Goal: Task Accomplishment & Management: Manage account settings

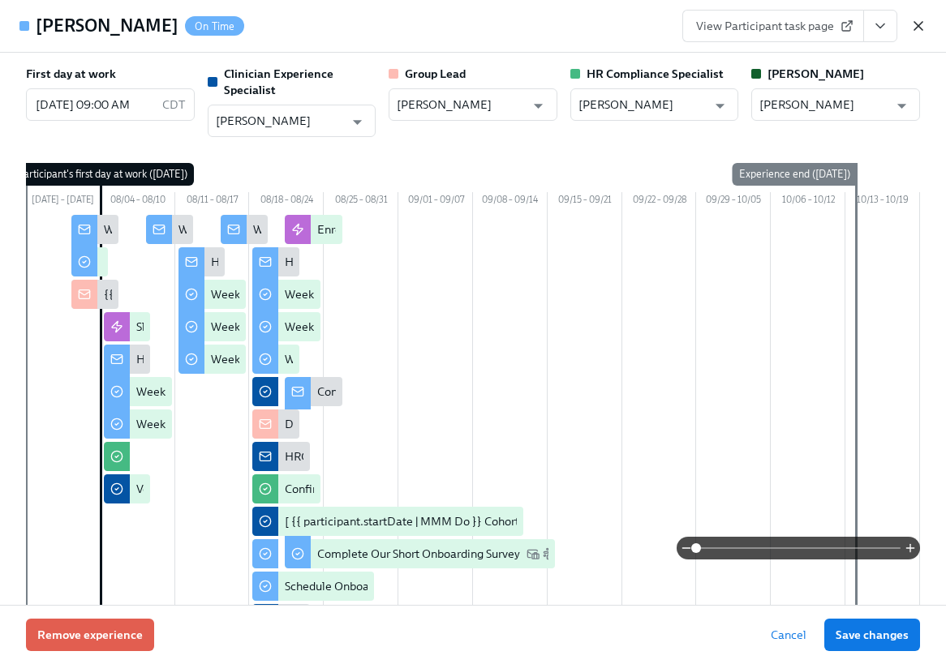
click at [918, 25] on icon "button" at bounding box center [918, 26] width 8 height 8
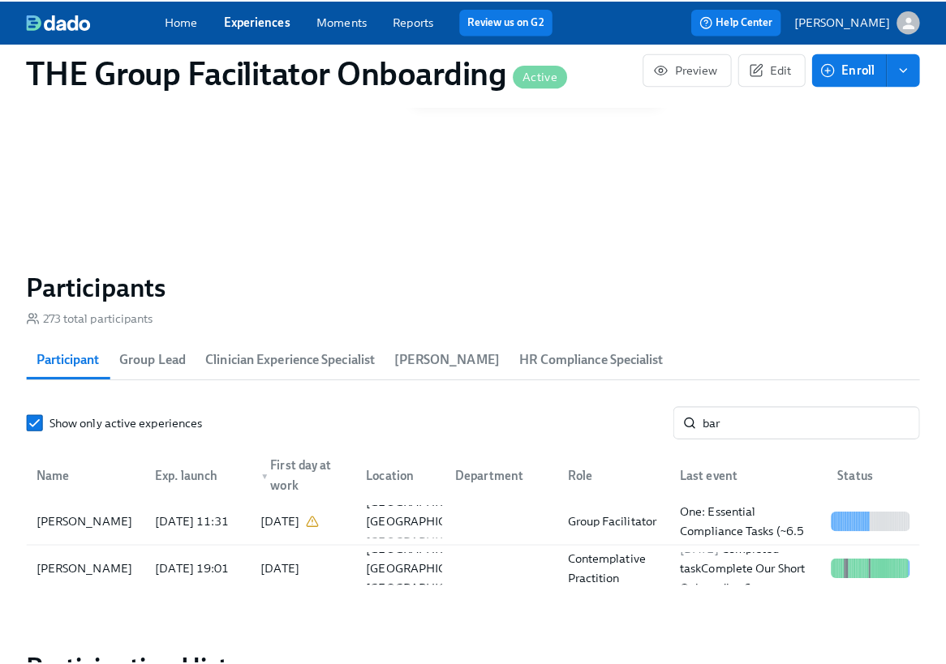
scroll to position [0, 26768]
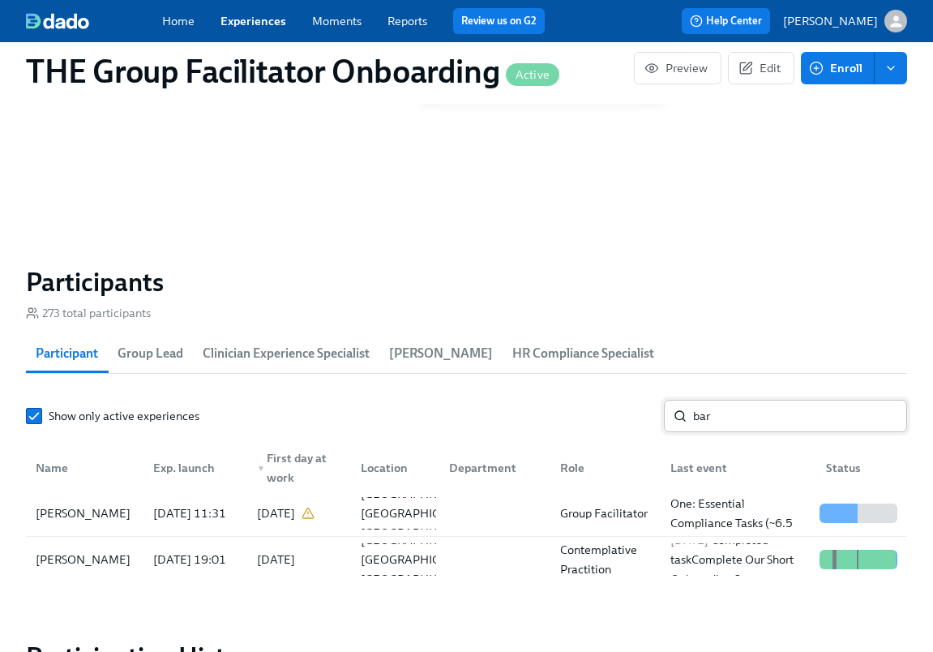
click at [708, 420] on input "bar" at bounding box center [800, 416] width 214 height 32
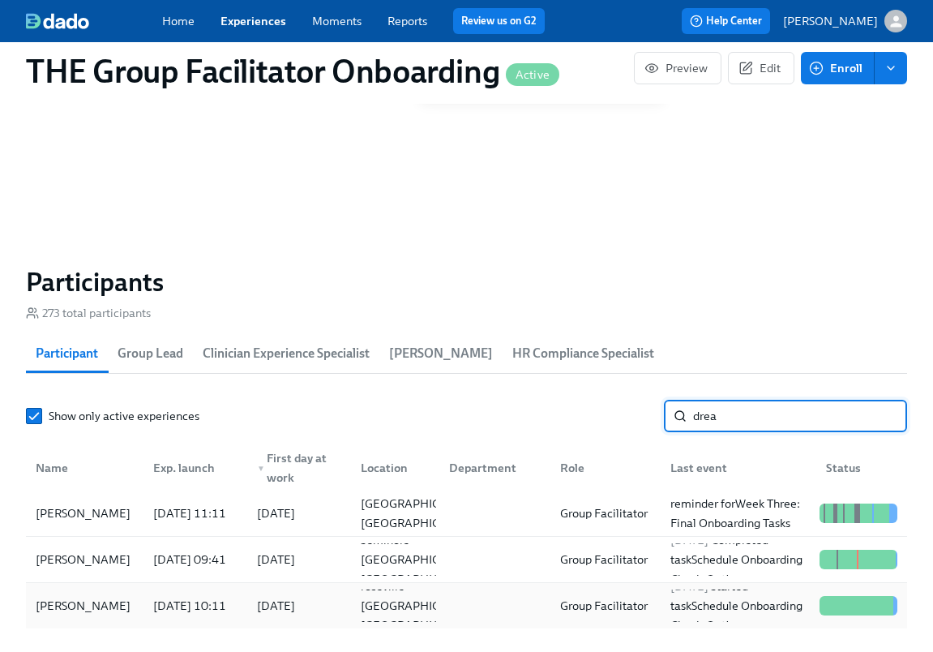
type input "drea"
click at [122, 611] on div "[PERSON_NAME]" at bounding box center [84, 606] width 111 height 32
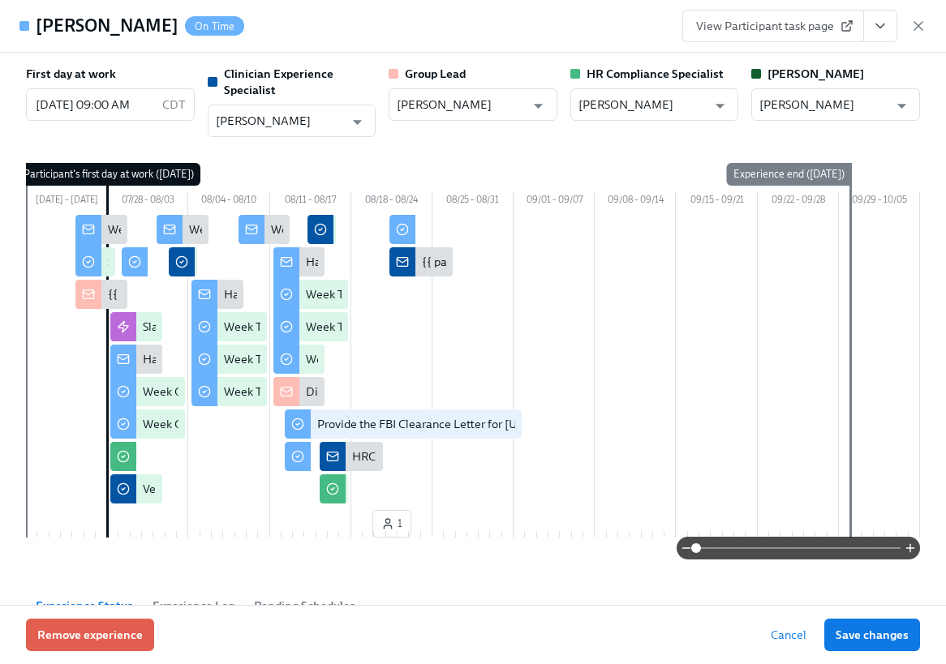
click at [893, 28] on button "View task page" at bounding box center [880, 26] width 34 height 32
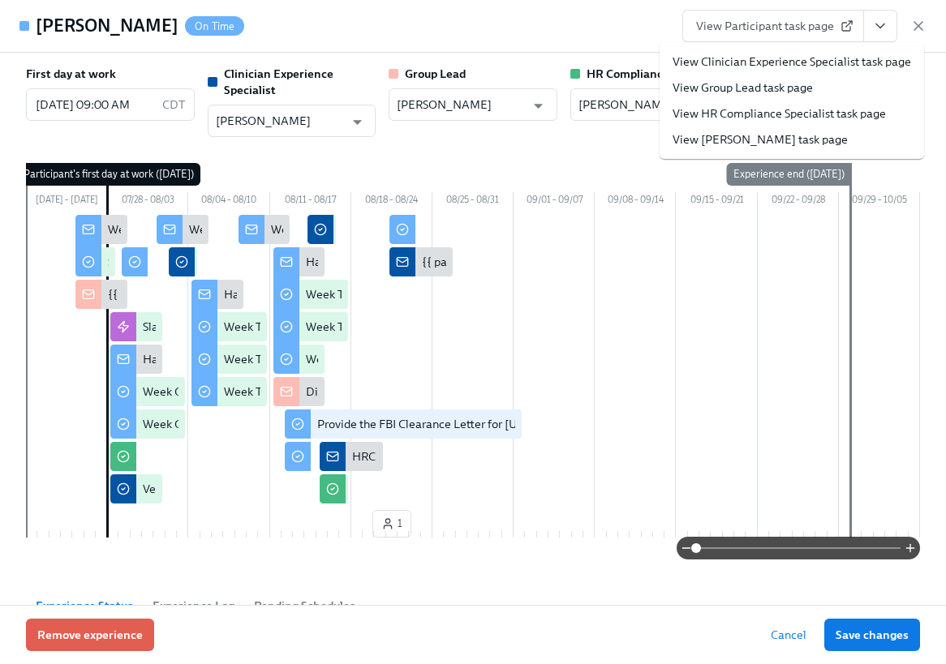
click at [847, 63] on link "View Clinician Experience Specialist task page" at bounding box center [791, 62] width 238 height 16
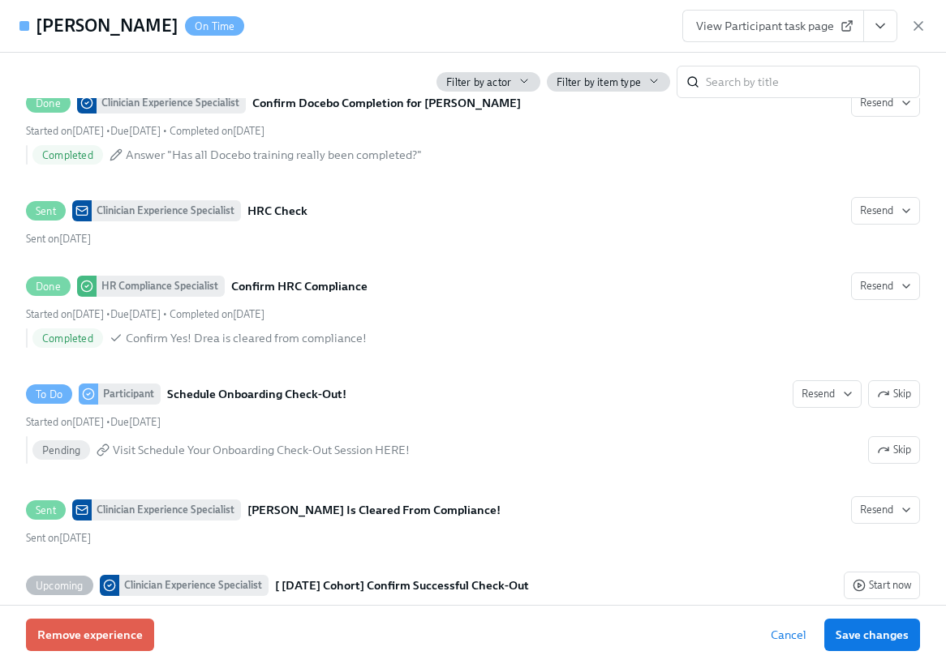
scroll to position [3781, 0]
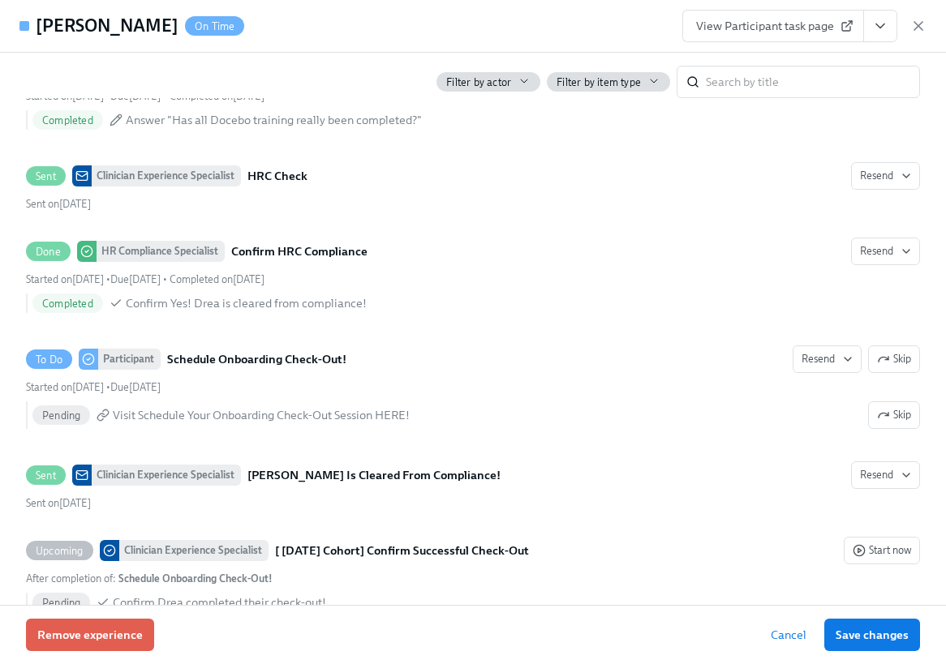
click at [844, 24] on icon at bounding box center [846, 25] width 13 height 13
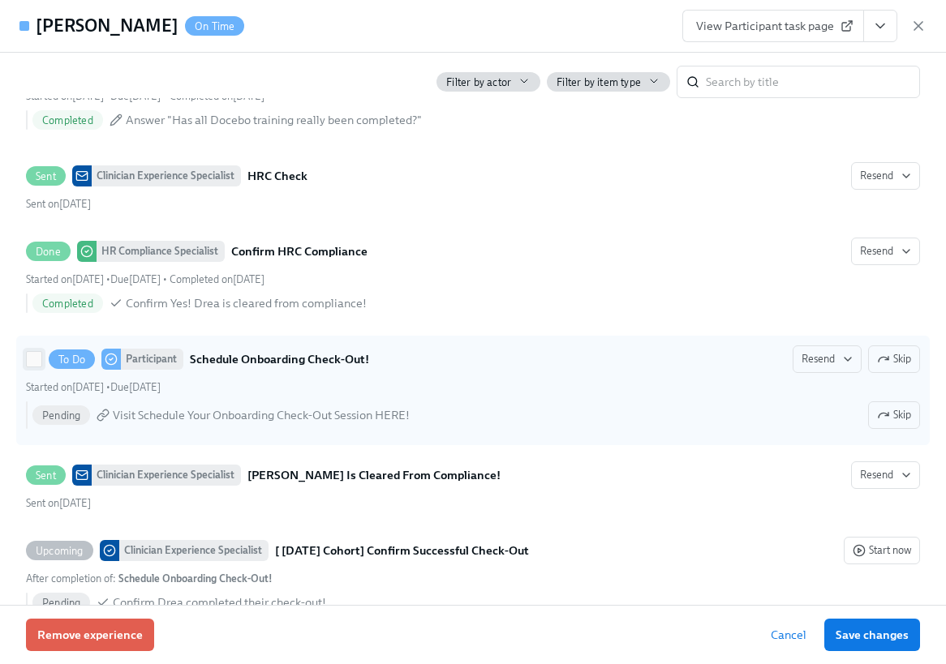
click at [41, 367] on input "To Do Participant Schedule Onboarding Check-Out! Resend Skip Started on [DATE] …" at bounding box center [34, 359] width 15 height 15
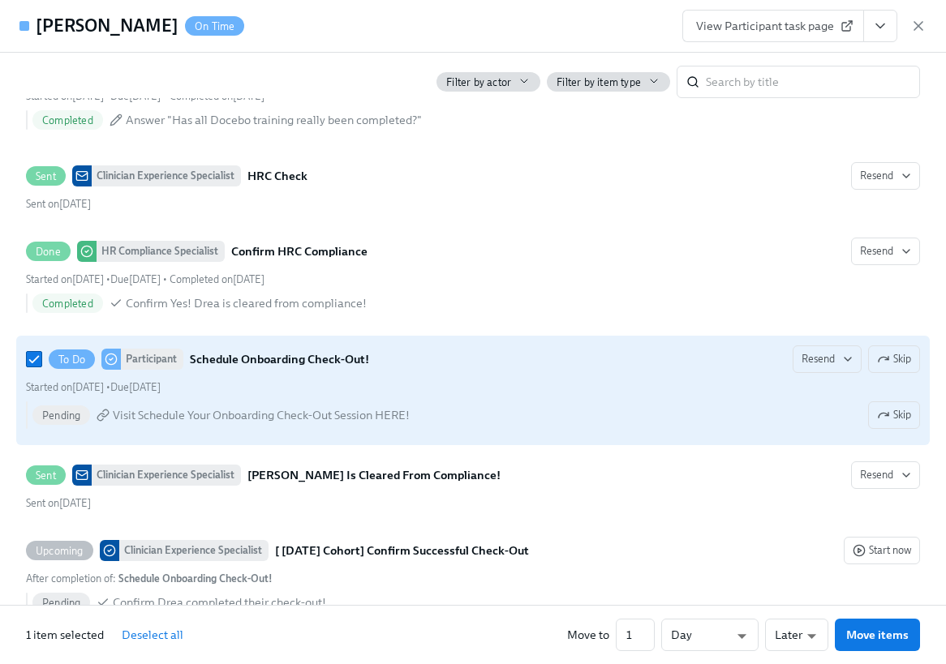
click at [190, 423] on span "Visit Schedule Your Onboarding Check-Out Session HERE!" at bounding box center [261, 415] width 297 height 16
click at [41, 367] on input "To Do Participant Schedule Onboarding Check-Out! Resend Skip Started on [DATE] …" at bounding box center [34, 359] width 15 height 15
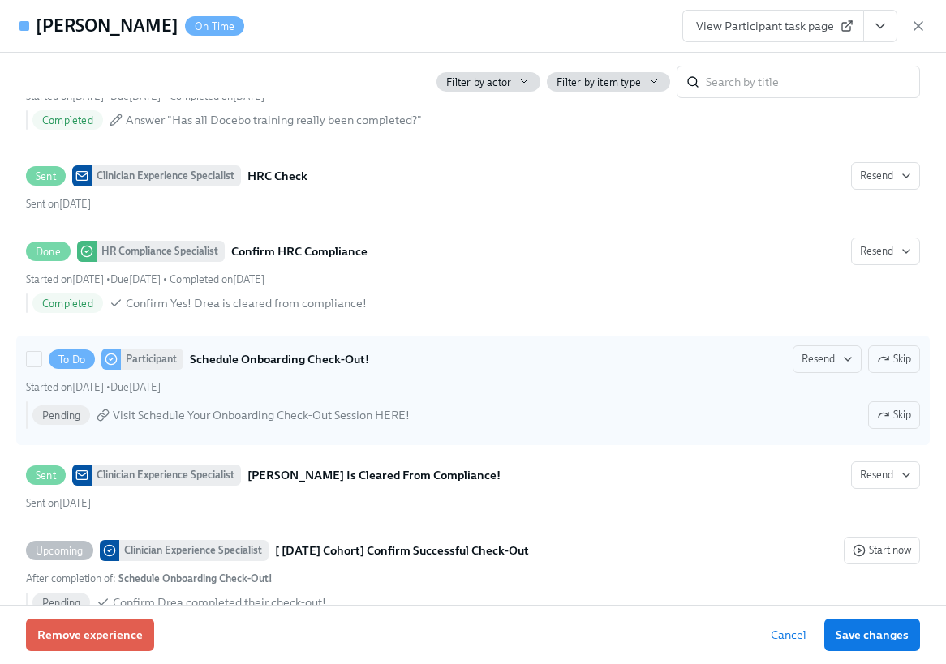
click at [190, 423] on span "Visit Schedule Your Onboarding Check-Out Session HERE!" at bounding box center [261, 415] width 297 height 16
click at [41, 367] on input "To Do Participant Schedule Onboarding Check-Out! Resend Skip Started on [DATE] …" at bounding box center [34, 359] width 15 height 15
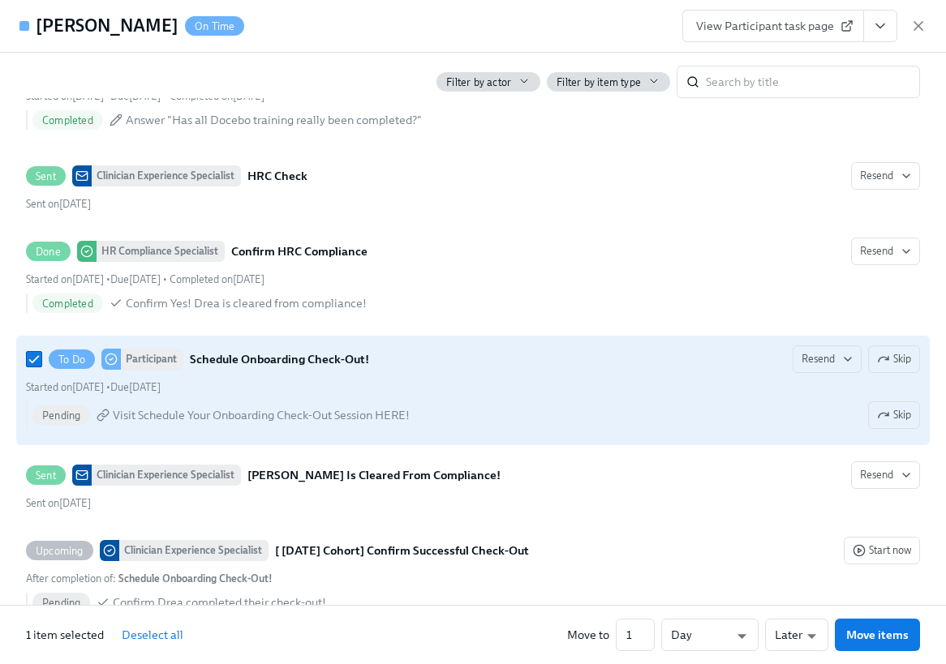
click at [190, 423] on span "Visit Schedule Your Onboarding Check-Out Session HERE!" at bounding box center [261, 415] width 297 height 16
click at [41, 367] on input "To Do Participant Schedule Onboarding Check-Out! Resend Skip Started on [DATE] …" at bounding box center [34, 359] width 15 height 15
checkbox input "false"
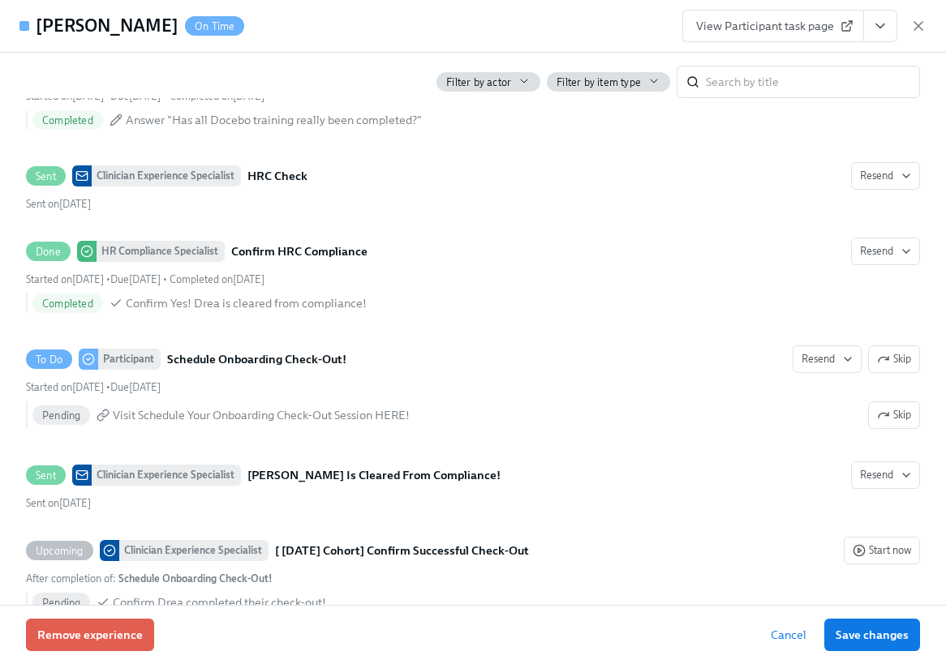
click at [849, 21] on icon at bounding box center [846, 25] width 13 height 13
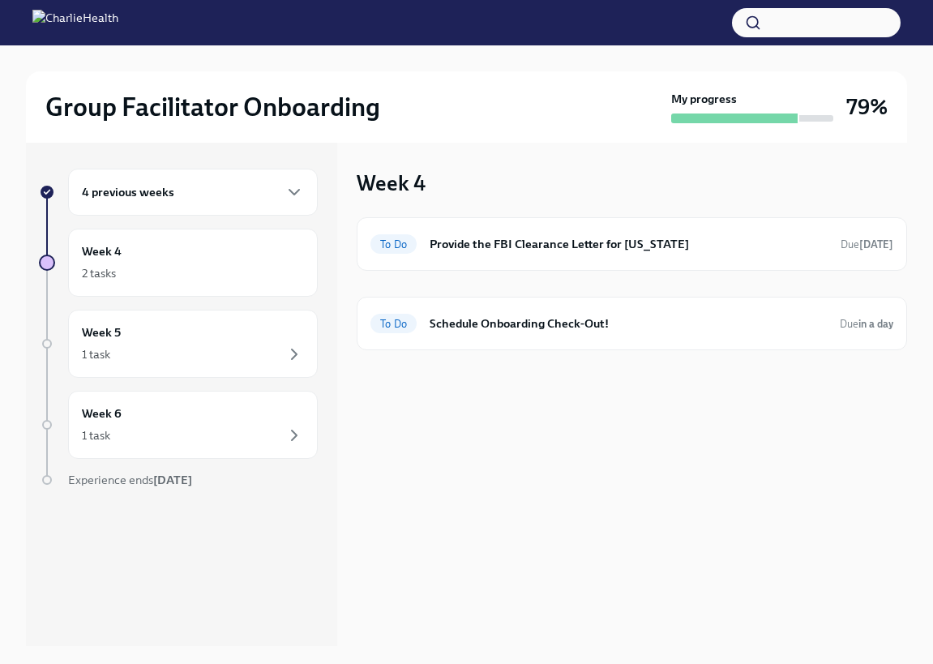
click at [259, 192] on div "4 previous weeks" at bounding box center [193, 191] width 222 height 19
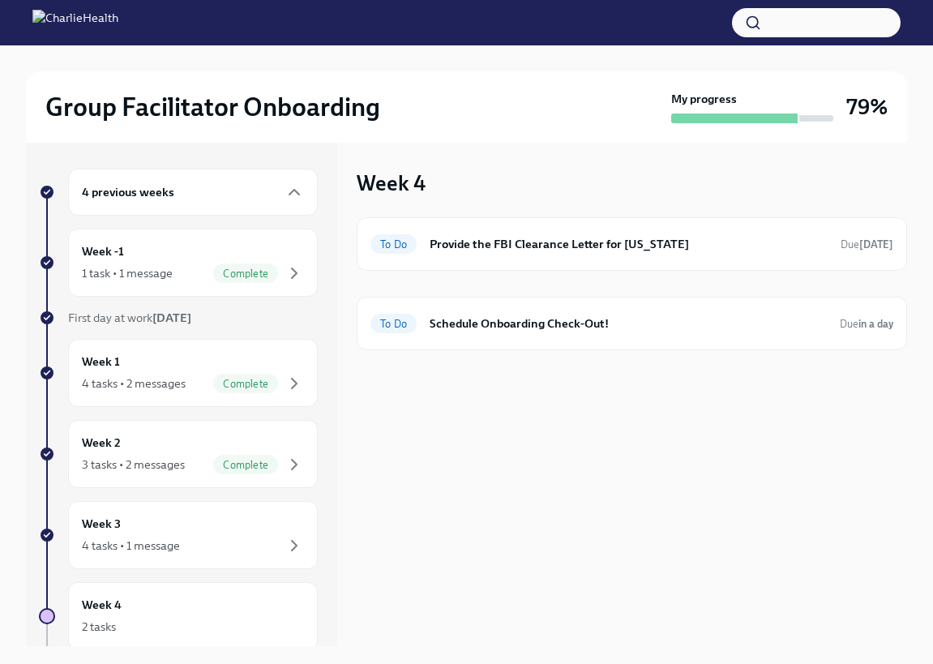
click at [259, 192] on div "4 previous weeks" at bounding box center [193, 191] width 222 height 19
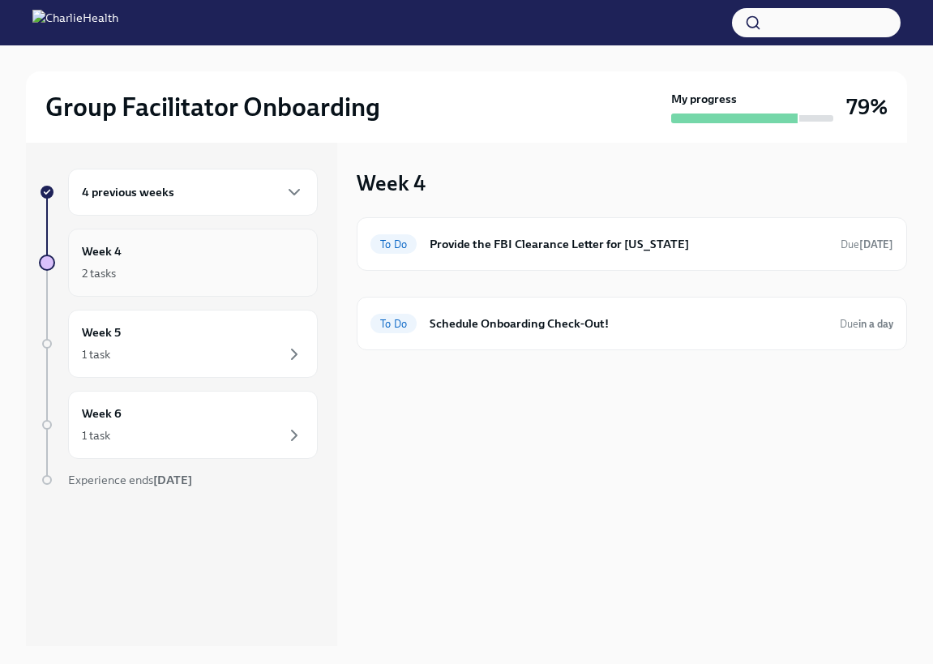
click at [227, 282] on div "2 tasks" at bounding box center [193, 273] width 222 height 19
click at [215, 347] on div "1 task" at bounding box center [193, 354] width 222 height 19
click at [226, 420] on div "Week 6 1 task" at bounding box center [193, 425] width 222 height 41
click at [217, 202] on div "4 previous weeks" at bounding box center [193, 192] width 250 height 47
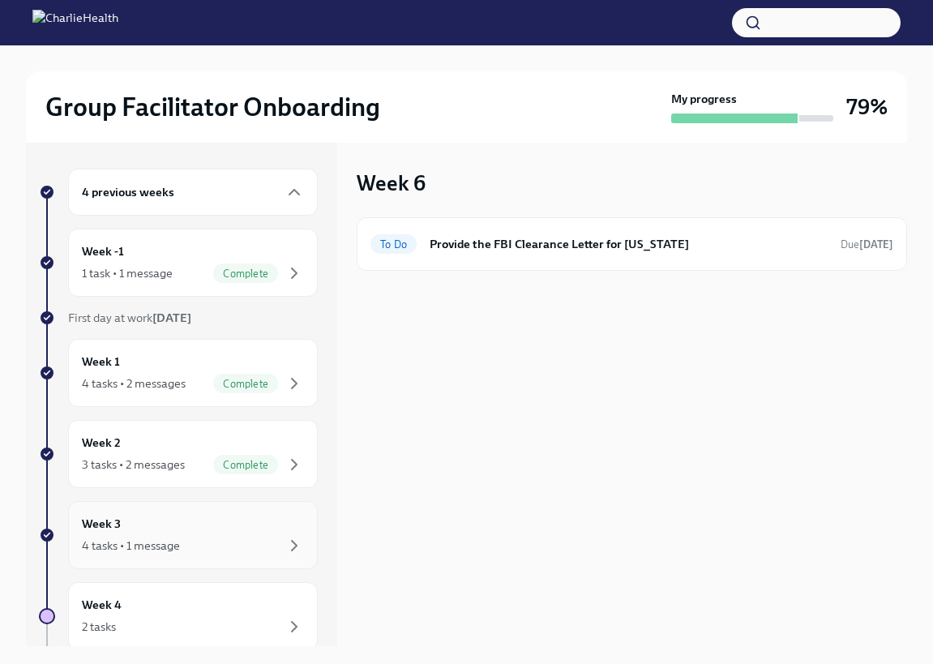
click at [275, 517] on div "Week 3 4 tasks • 1 message" at bounding box center [193, 535] width 222 height 41
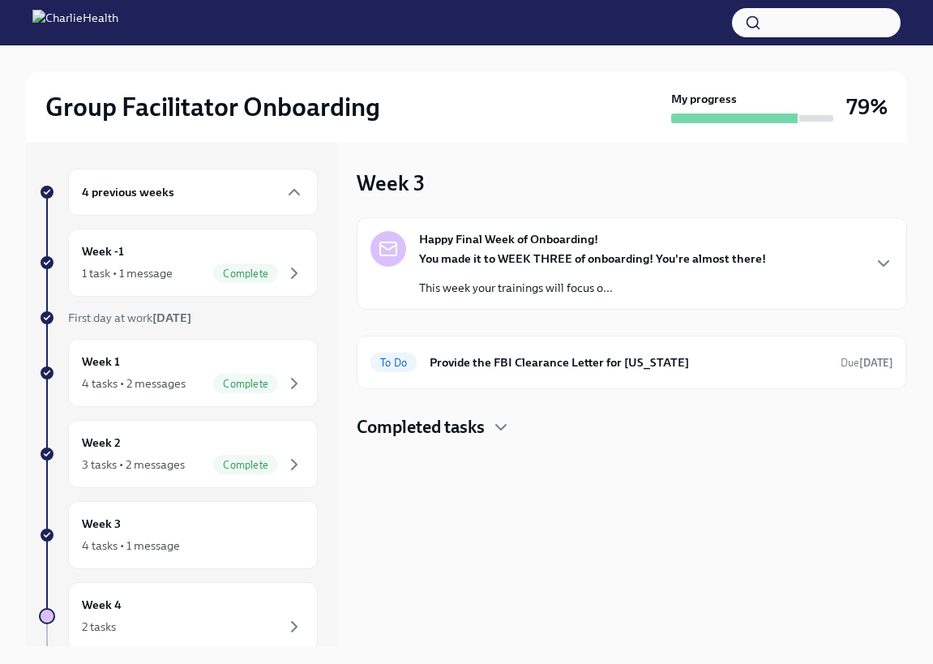
click at [748, 262] on strong "You made it to WEEK THREE of onboarding! You're almost there!" at bounding box center [592, 258] width 347 height 15
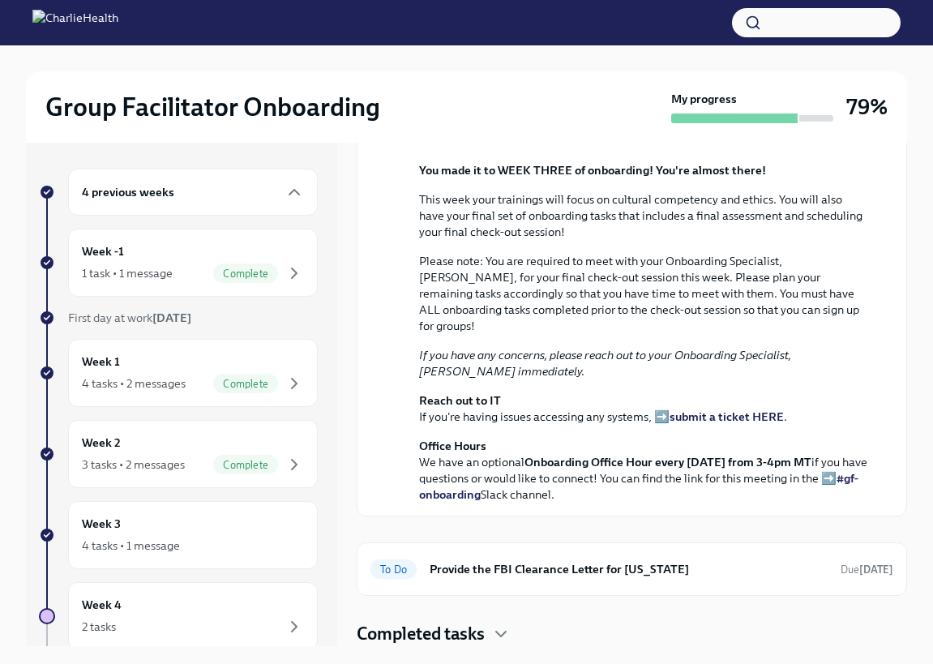
scroll to position [397, 0]
click at [500, 630] on icon "button" at bounding box center [500, 633] width 19 height 19
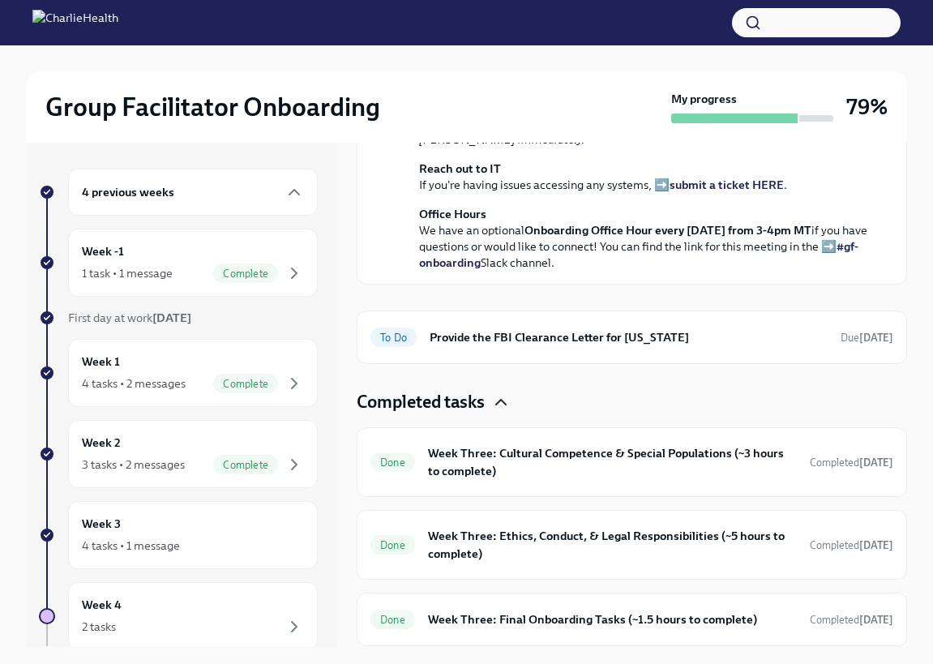
scroll to position [629, 0]
click at [671, 615] on h6 "Week Three: Final Onboarding Tasks (~1.5 hours to complete)" at bounding box center [612, 620] width 369 height 18
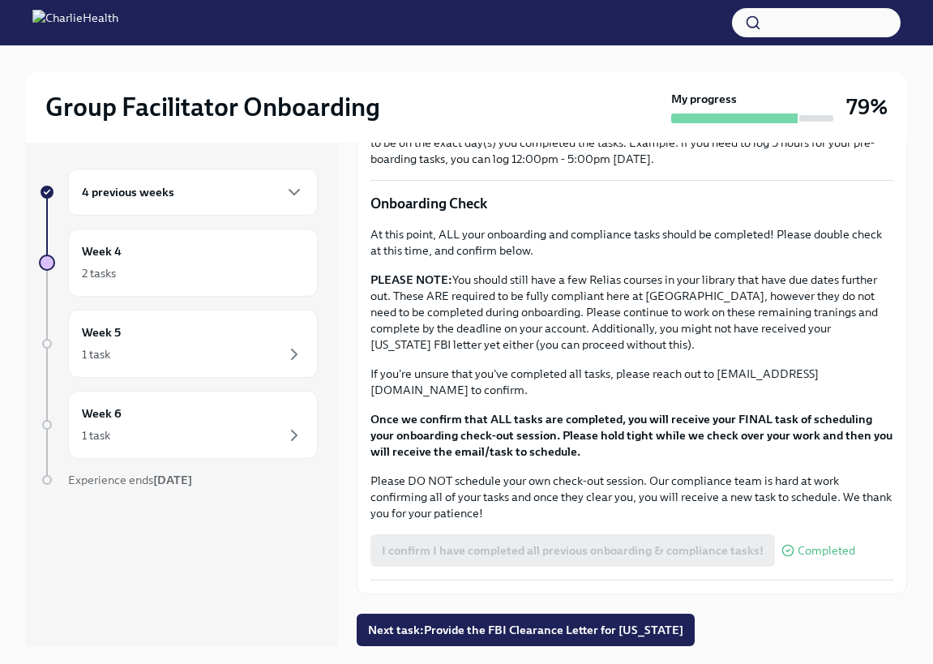
scroll to position [1226, 0]
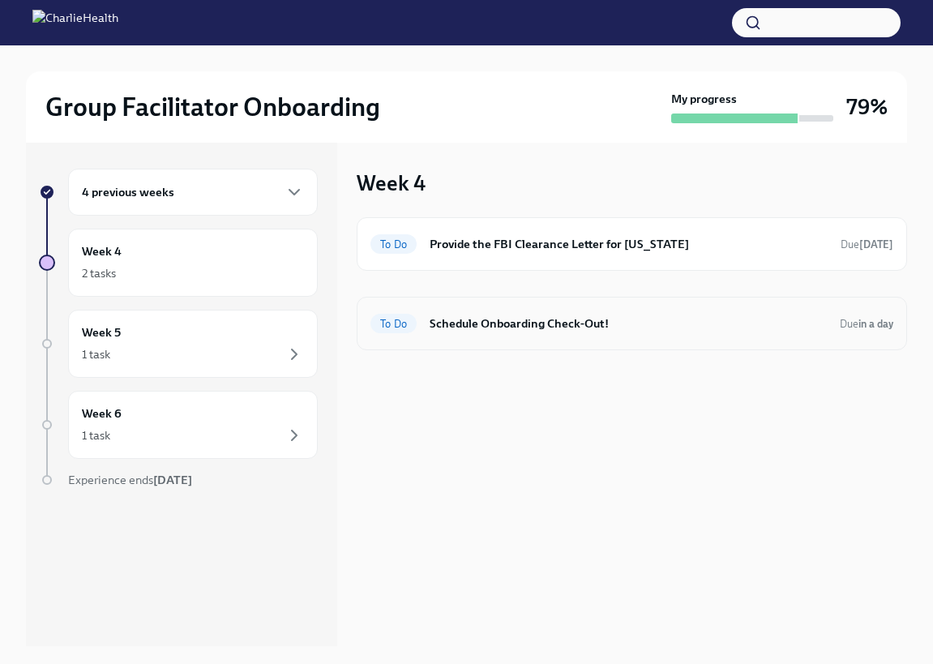
click at [539, 319] on h6 "Schedule Onboarding Check-Out!" at bounding box center [628, 324] width 397 height 18
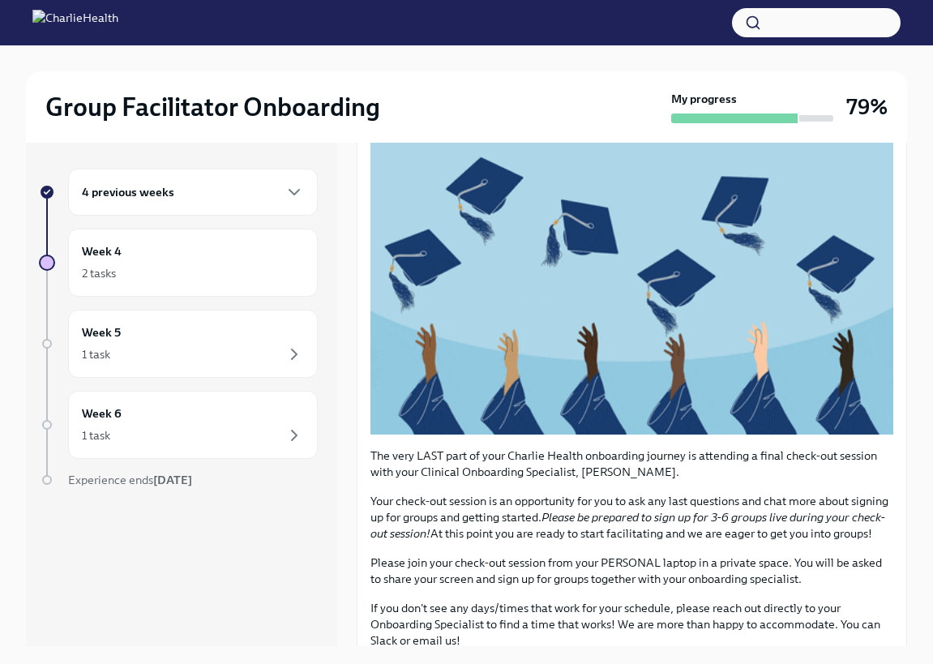
scroll to position [225, 0]
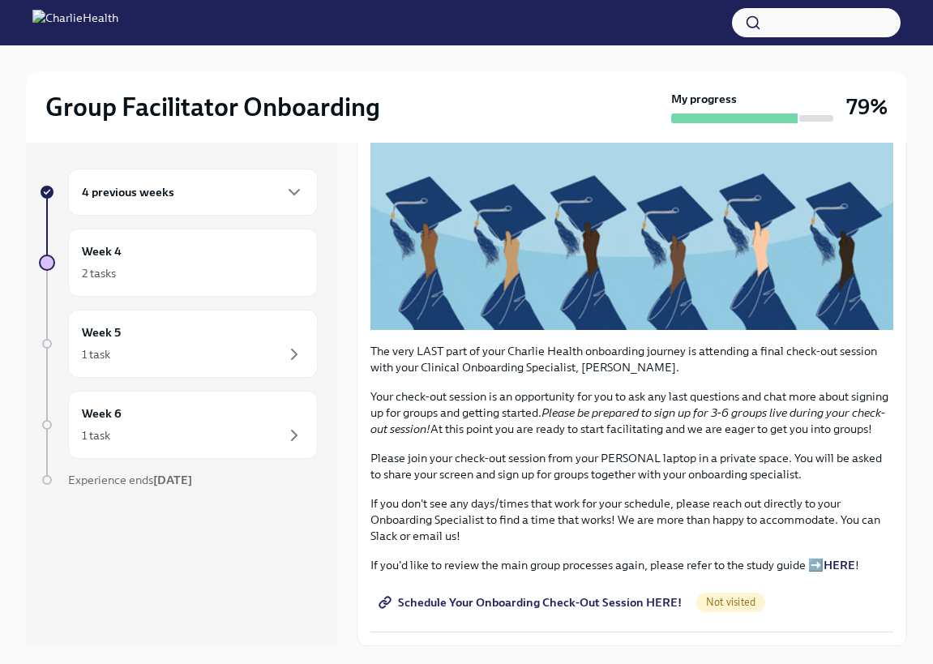
click at [623, 600] on span "Schedule Your Onboarding Check-Out Session HERE!" at bounding box center [532, 602] width 300 height 16
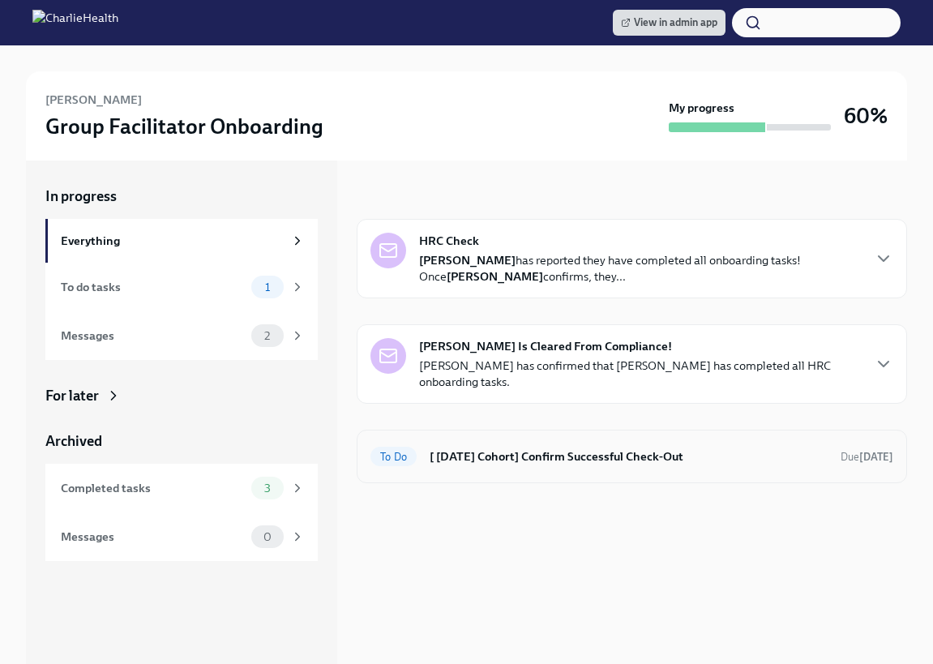
click at [563, 448] on h6 "[ [DATE] Cohort] Confirm Successful Check-Out" at bounding box center [629, 457] width 398 height 18
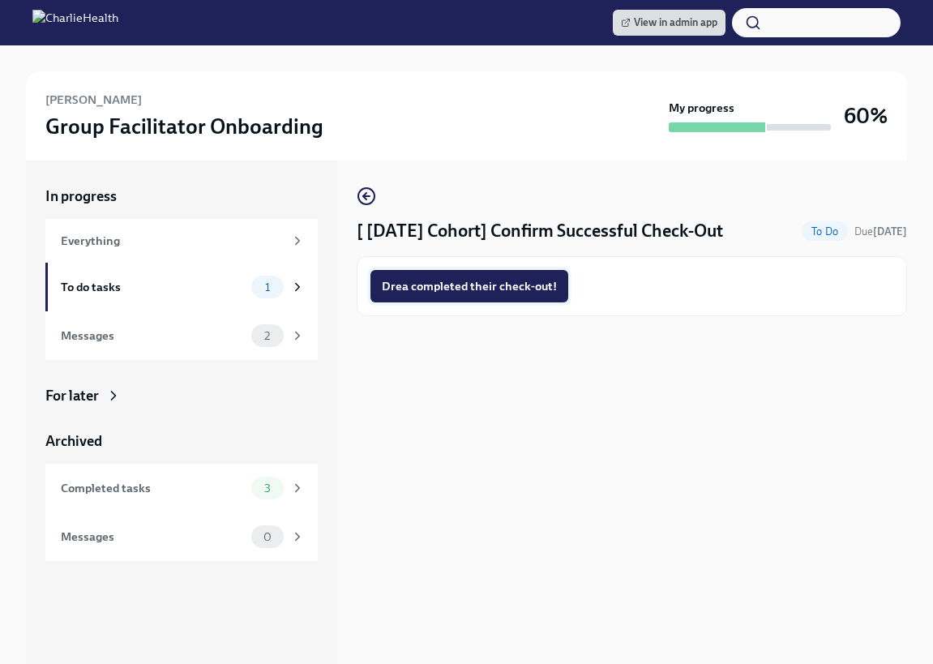
click at [517, 280] on span "Drea completed their check-out!" at bounding box center [469, 286] width 175 height 16
